Goal: Find specific page/section: Find specific page/section

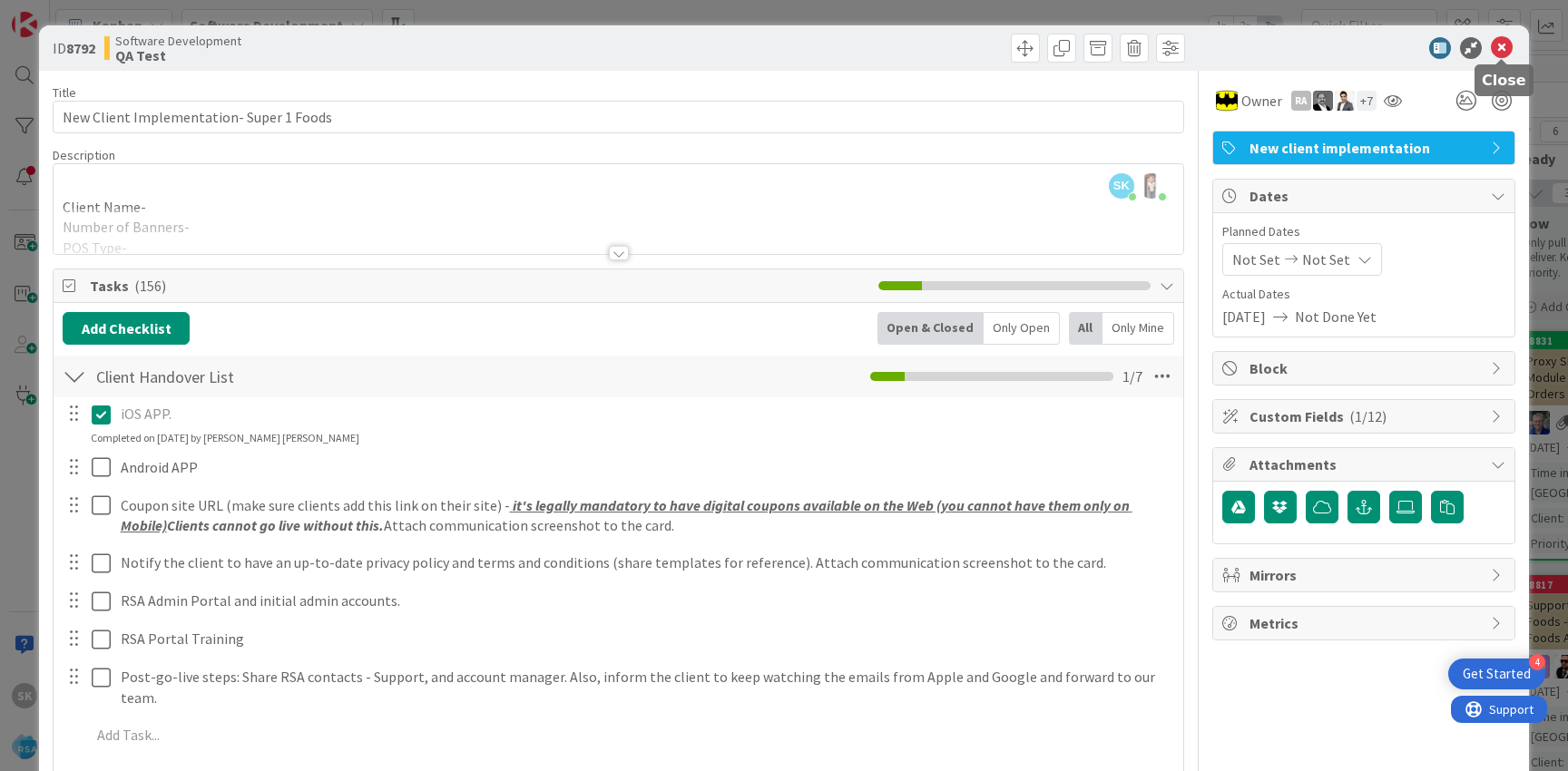
click at [1502, 52] on icon at bounding box center [1501, 48] width 22 height 22
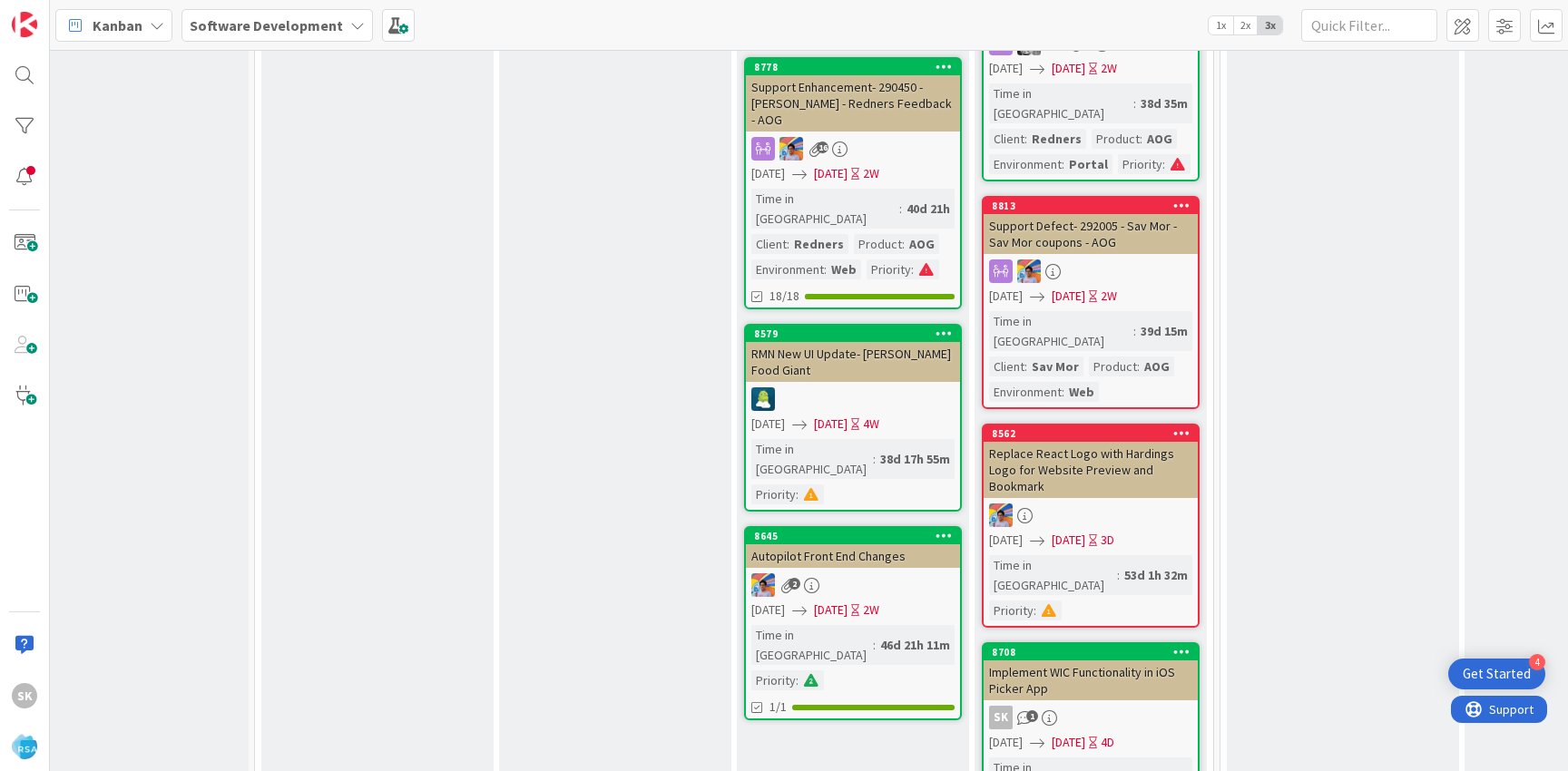
scroll to position [2496, 1748]
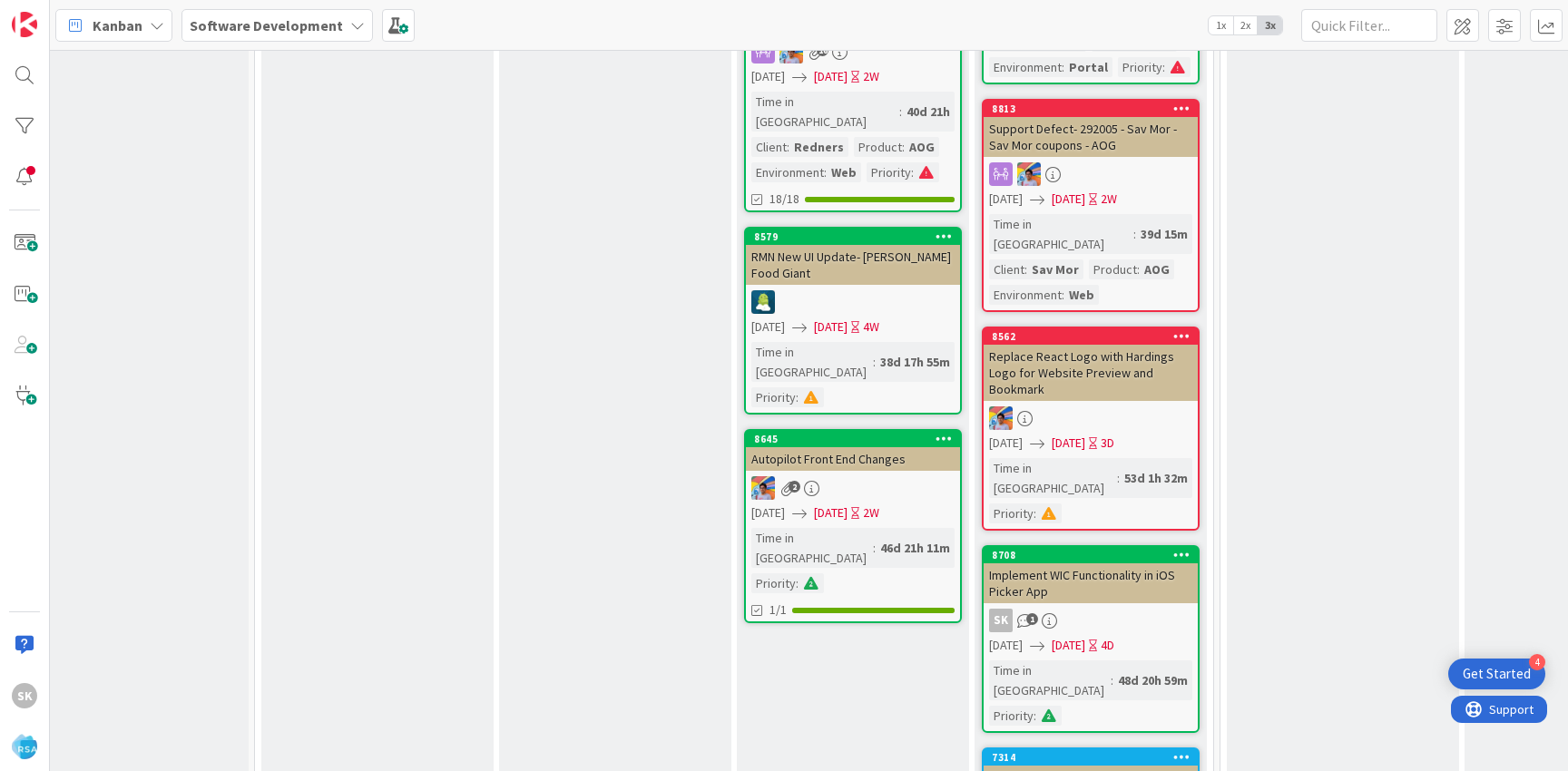
click at [1070, 609] on div "sk 1" at bounding box center [1090, 620] width 214 height 23
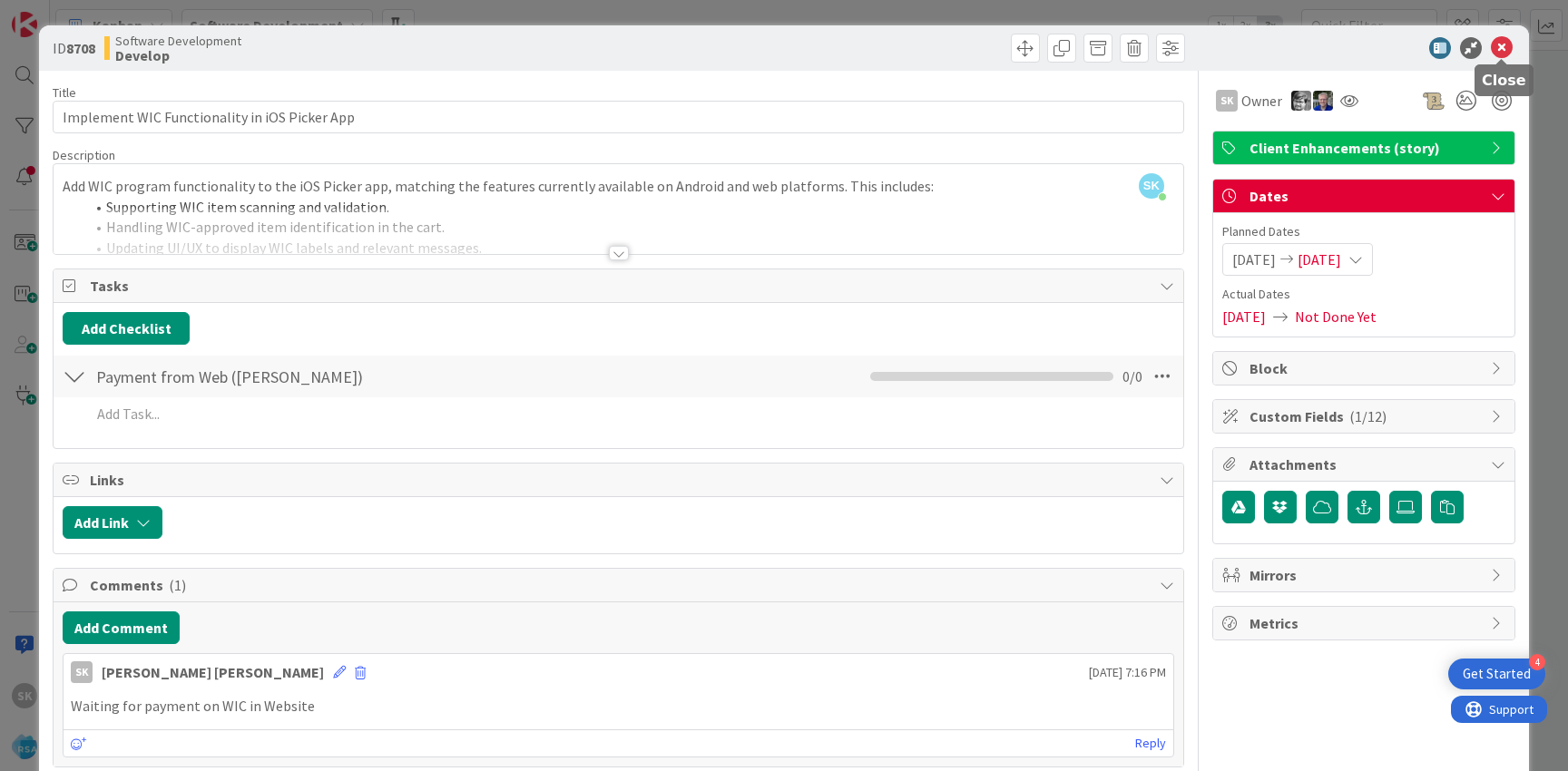
click at [1502, 52] on icon at bounding box center [1501, 48] width 22 height 22
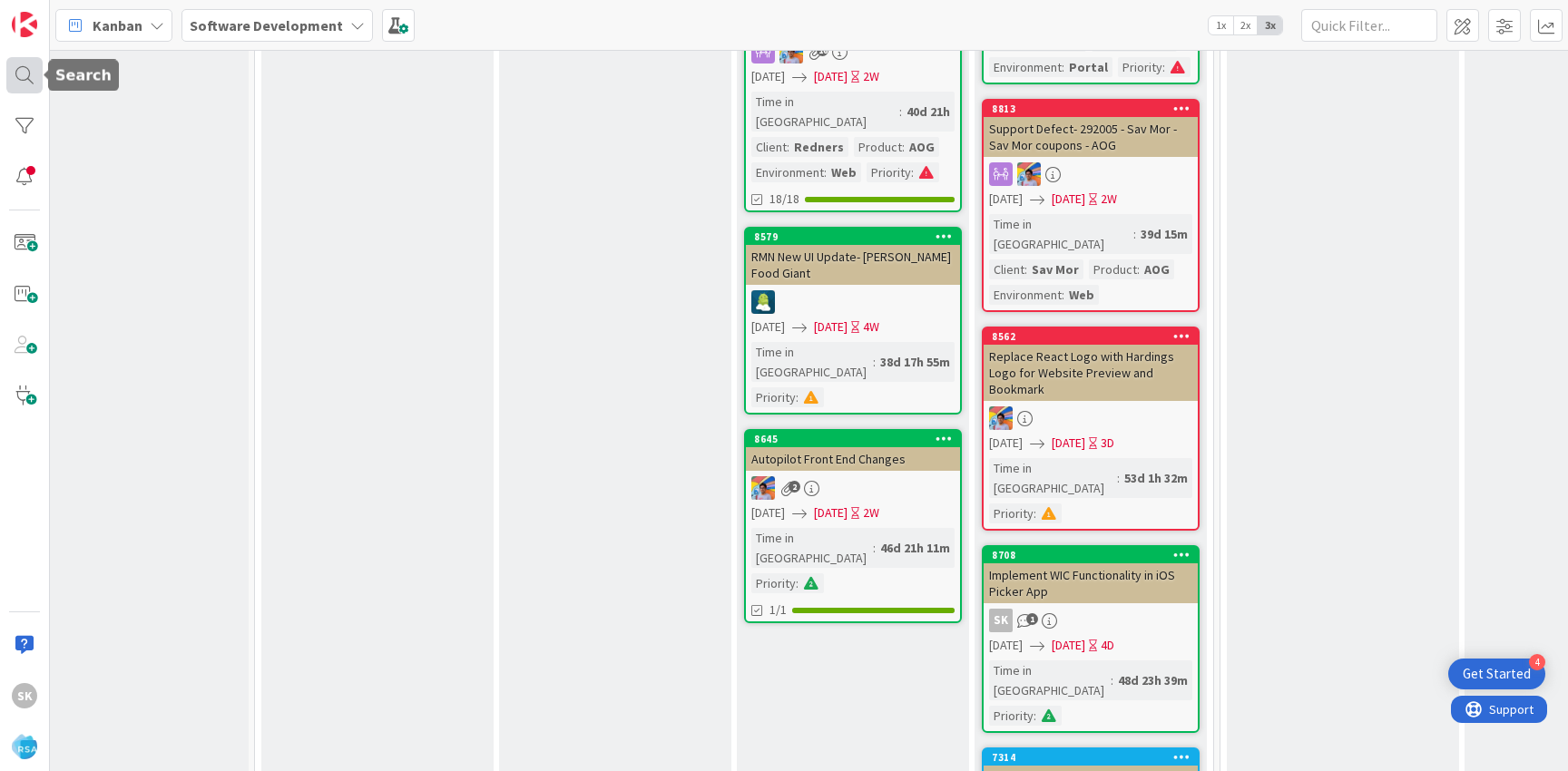
click at [23, 84] on div at bounding box center [24, 75] width 37 height 37
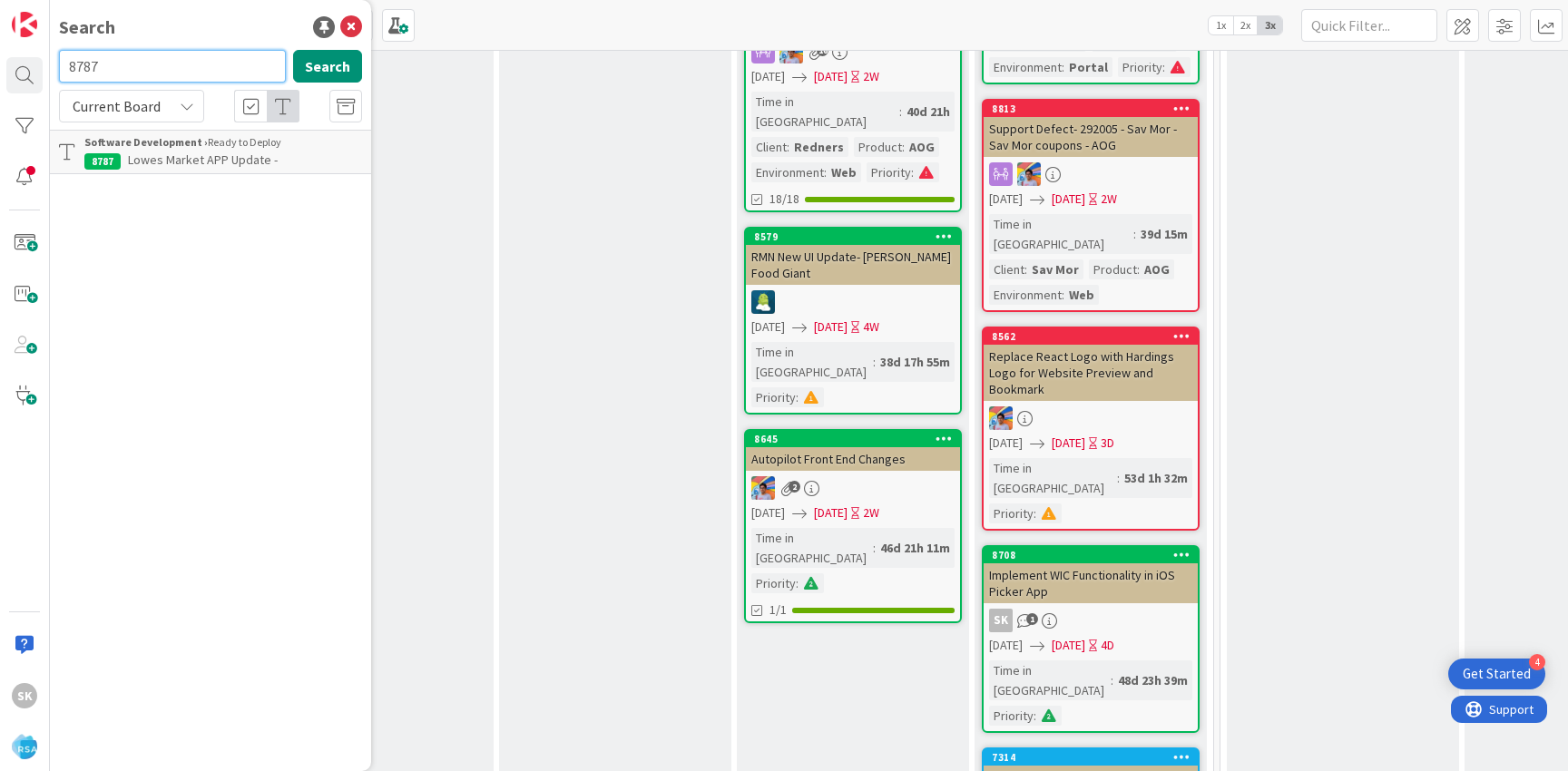
click at [184, 68] on input "8787" at bounding box center [173, 66] width 227 height 33
type input "8788"
click at [193, 154] on span "Food King App Update" at bounding box center [189, 159] width 122 height 16
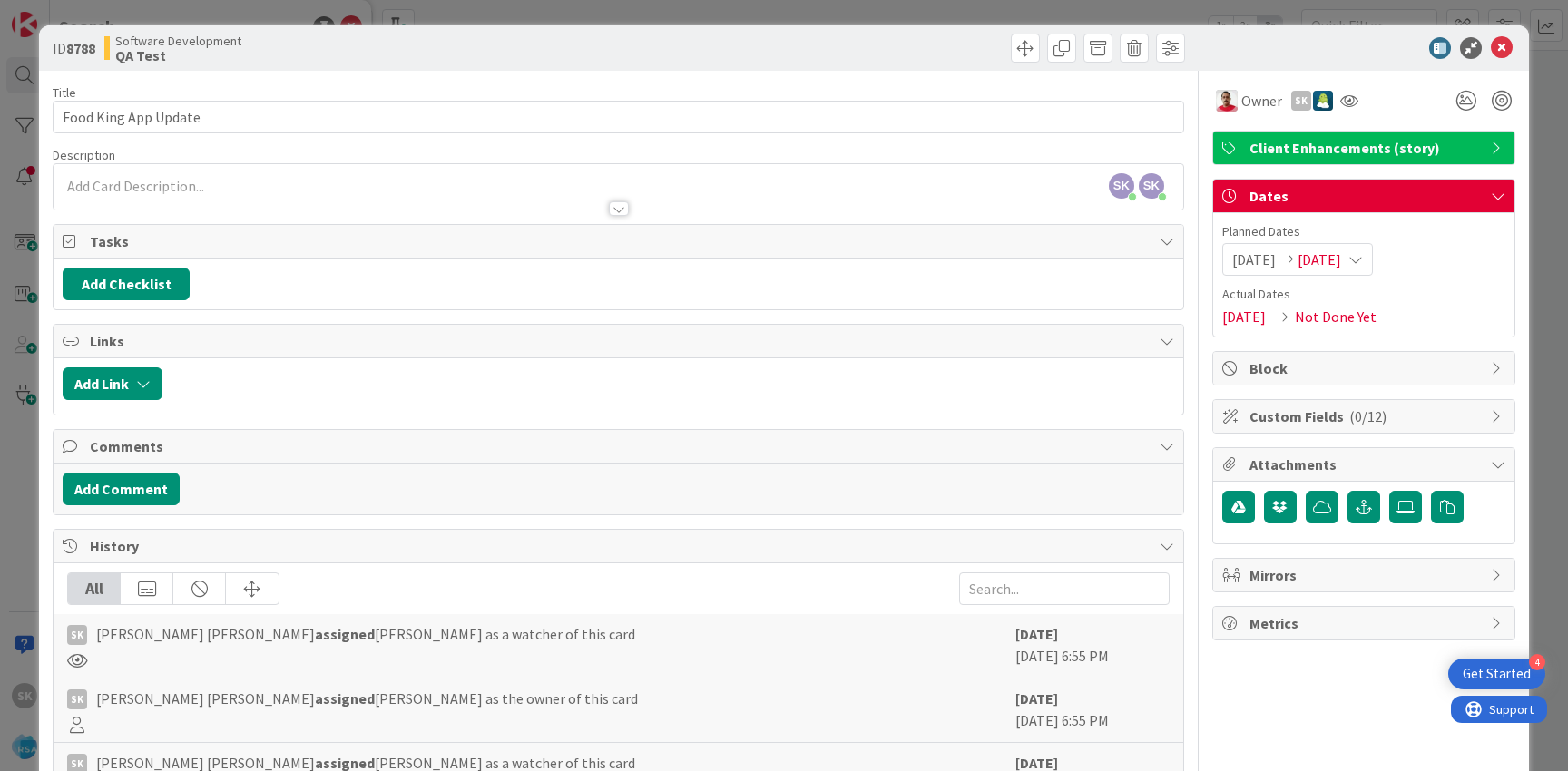
click at [90, 45] on b "8788" at bounding box center [81, 48] width 29 height 18
copy b "8788"
click at [1504, 45] on icon at bounding box center [1501, 48] width 22 height 22
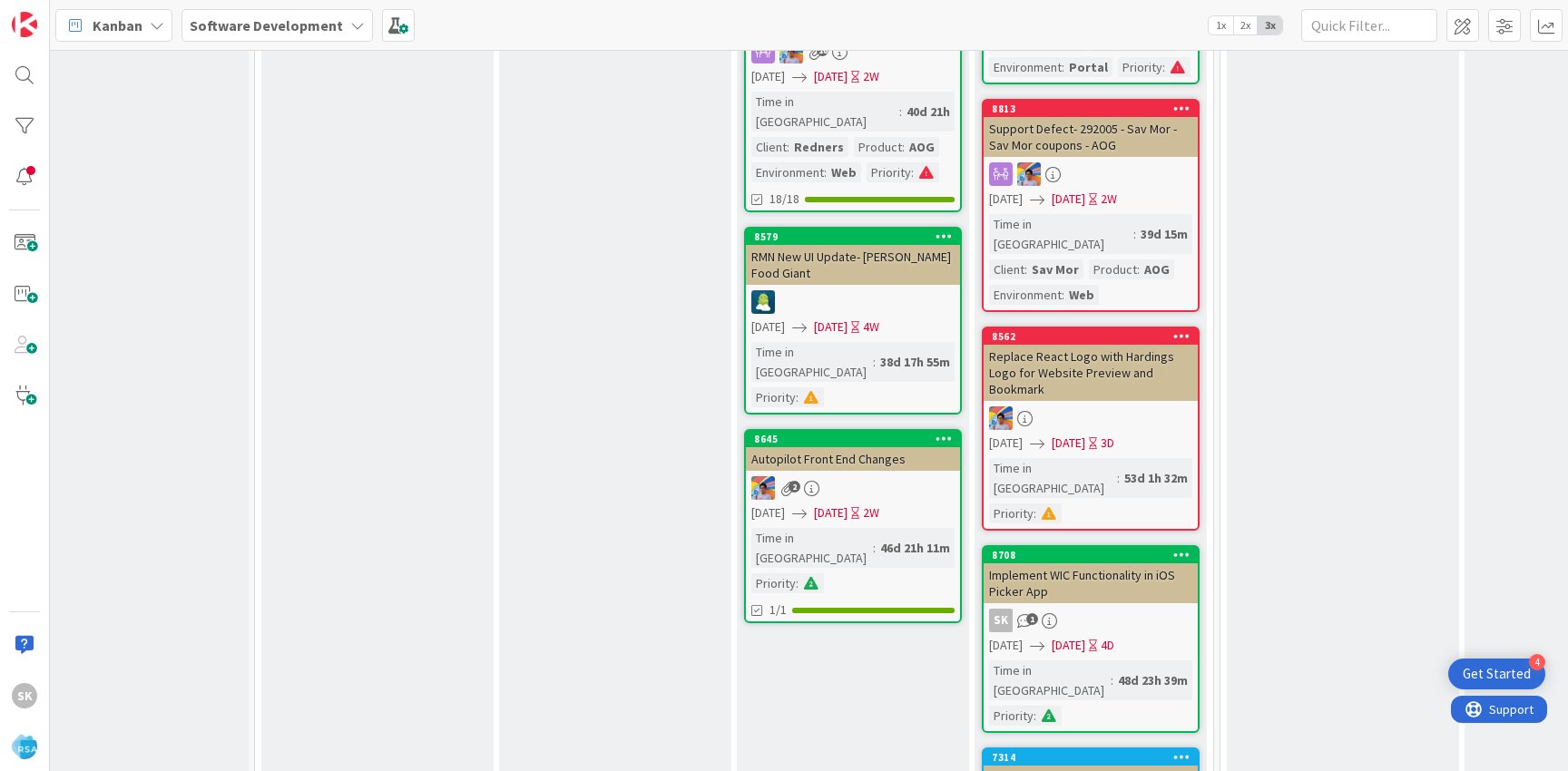
click at [1118, 564] on div "Implement WIC Functionality in iOS Picker App" at bounding box center [1090, 583] width 214 height 40
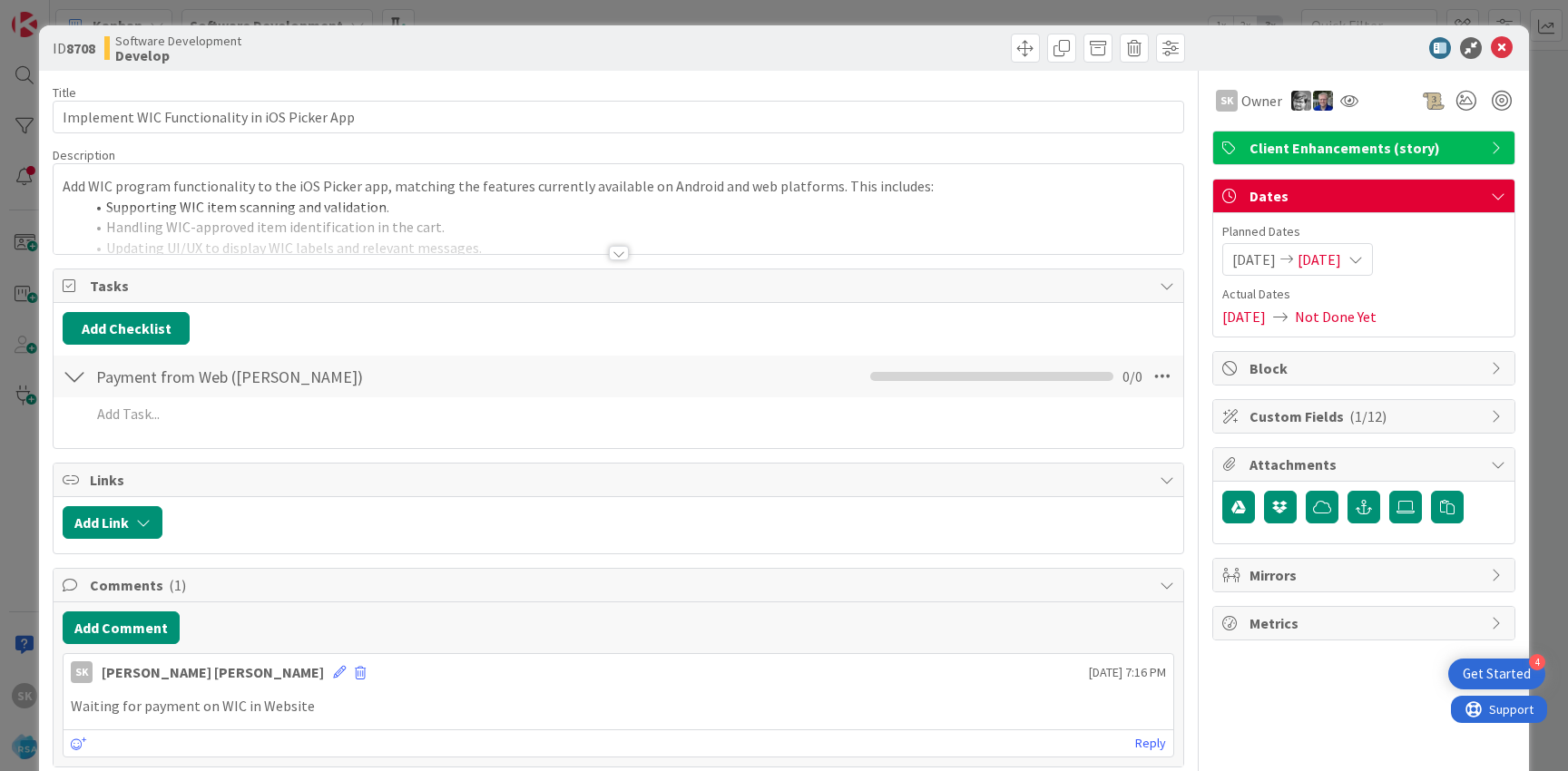
click at [88, 47] on b "8708" at bounding box center [81, 48] width 29 height 18
copy b "8708"
